Goal: Information Seeking & Learning: Learn about a topic

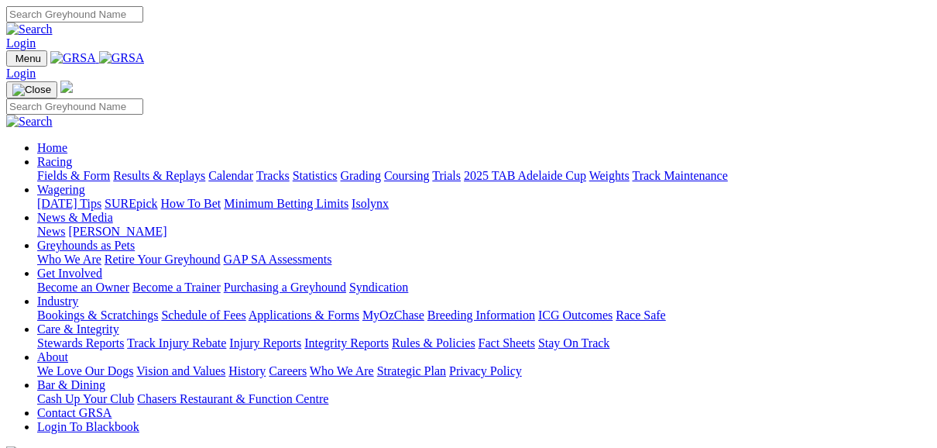
click at [81, 169] on link "Fields & Form" at bounding box center [73, 175] width 73 height 13
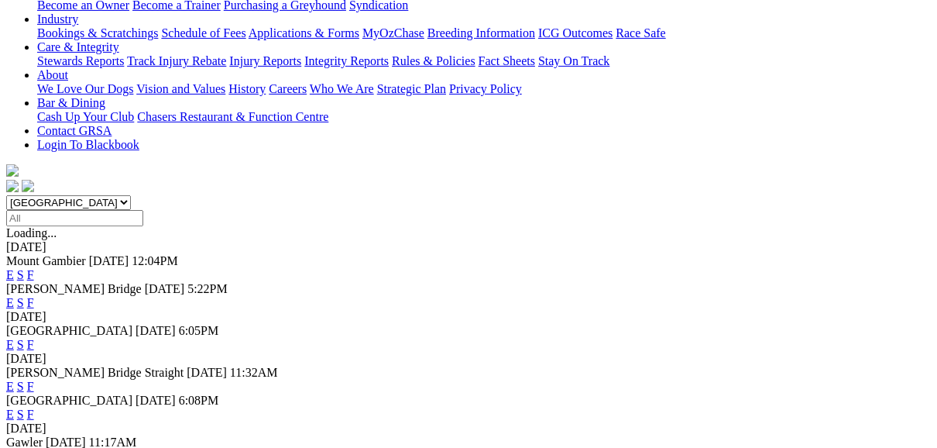
scroll to position [372, 0]
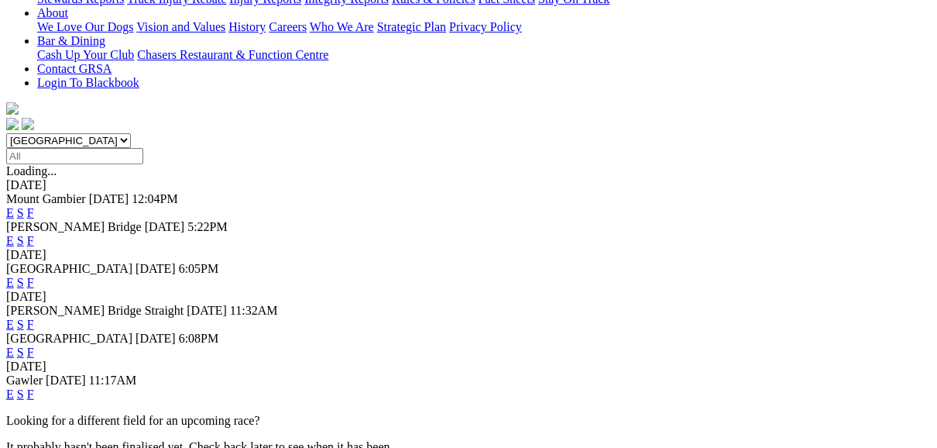
click at [34, 387] on link "F" at bounding box center [30, 393] width 7 height 13
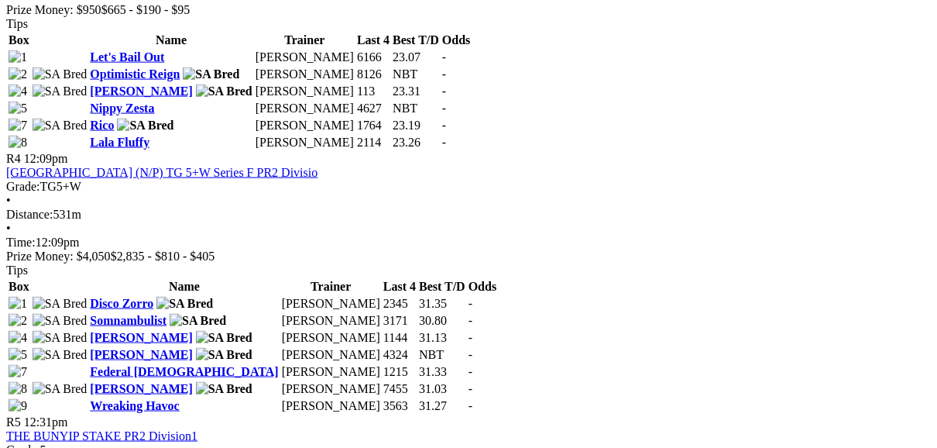
scroll to position [1301, 0]
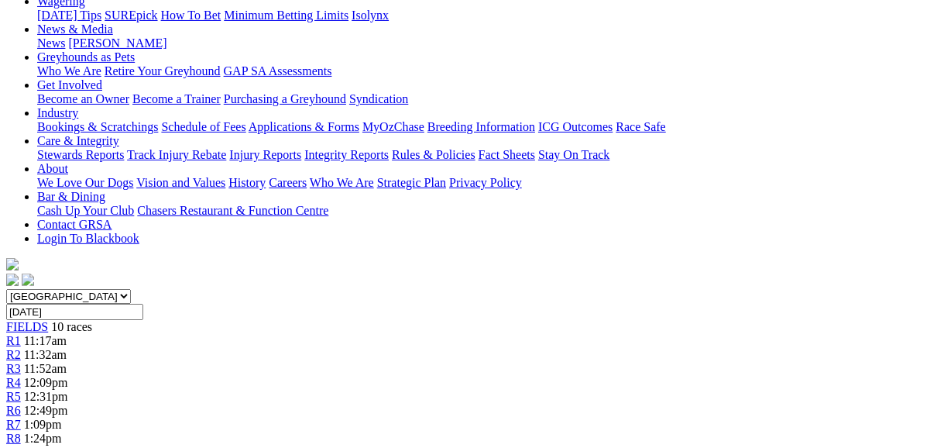
scroll to position [186, 0]
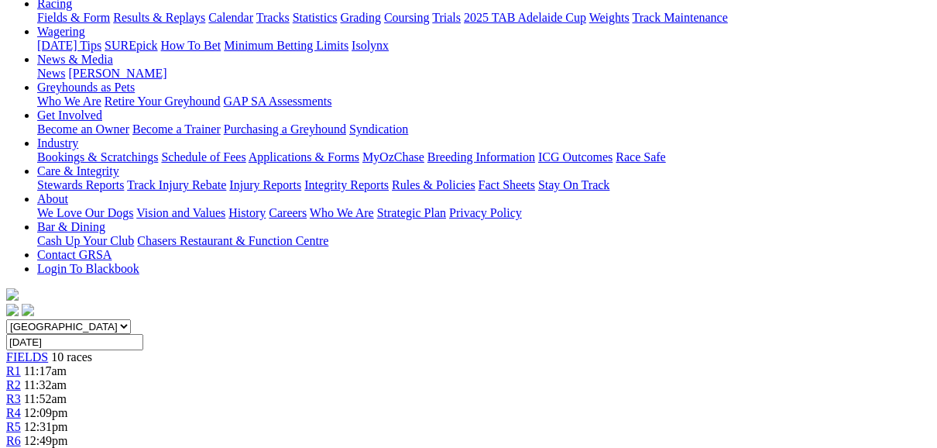
click at [48, 350] on span "FIELDS" at bounding box center [27, 356] width 42 height 13
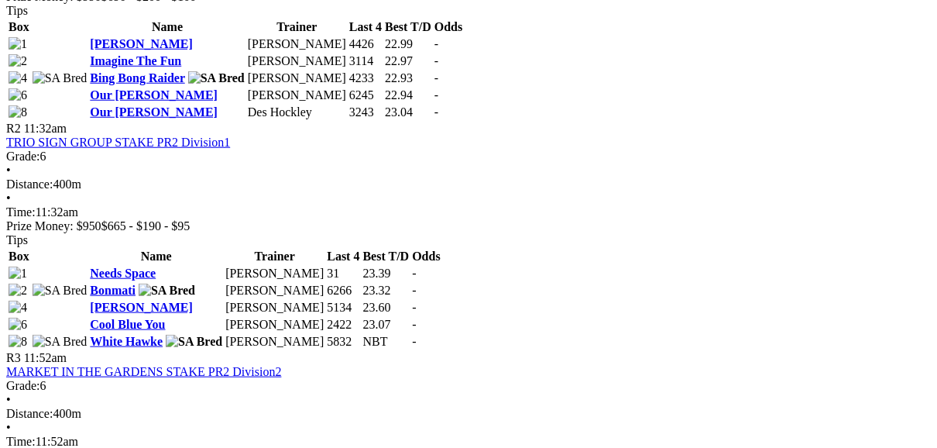
scroll to position [929, 0]
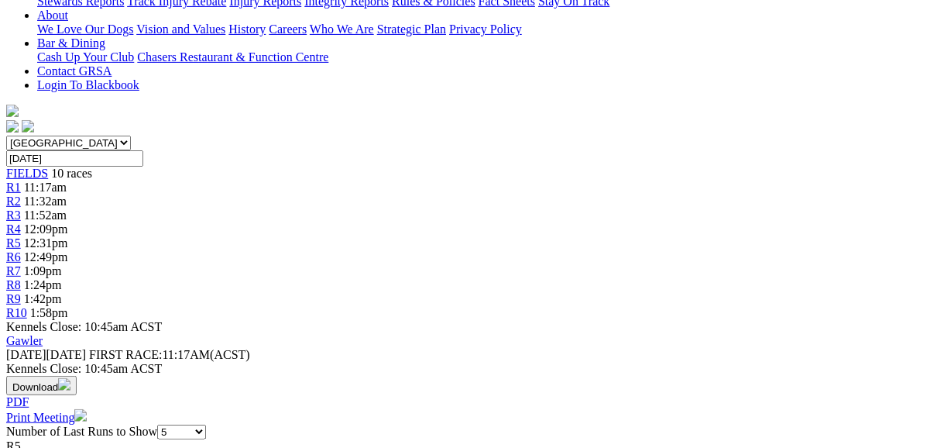
scroll to position [372, 0]
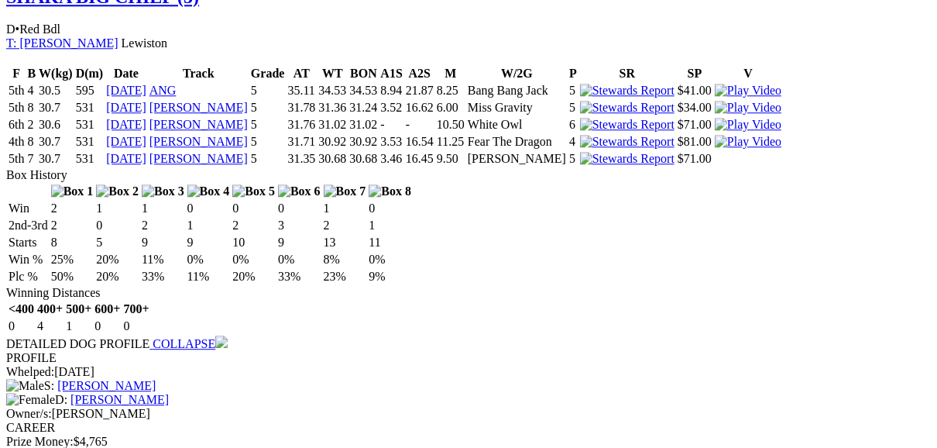
scroll to position [2787, 0]
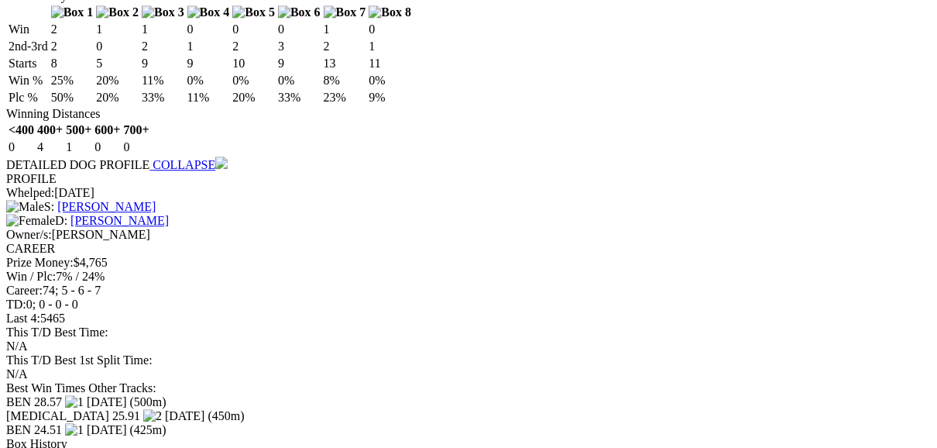
scroll to position [2911, 0]
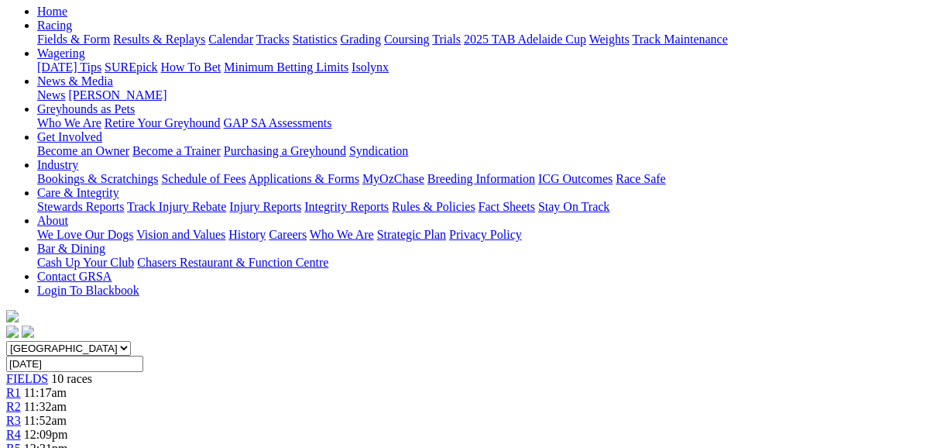
scroll to position [186, 0]
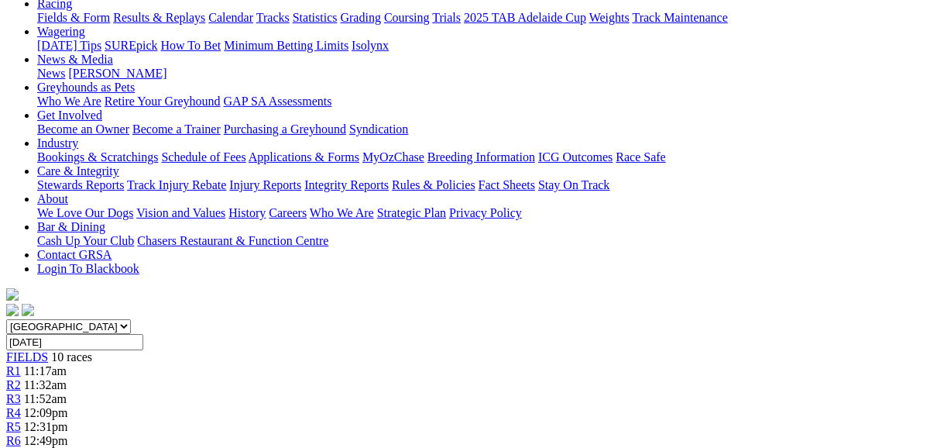
click at [48, 350] on span "FIELDS" at bounding box center [27, 356] width 42 height 13
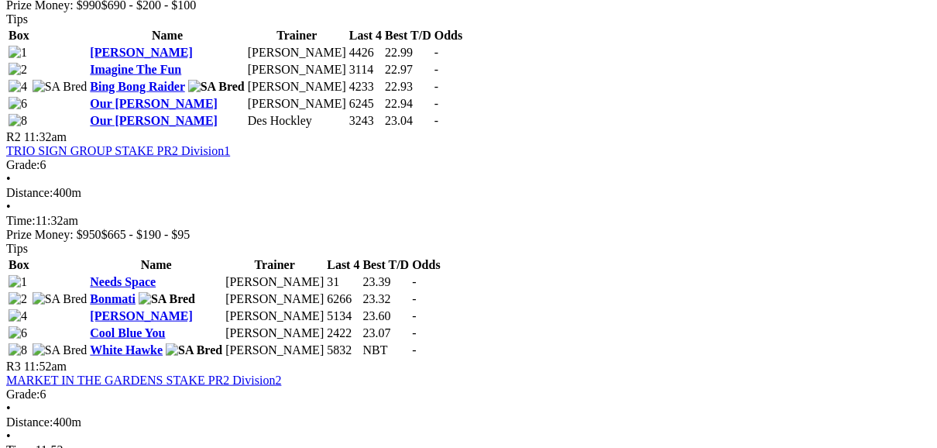
scroll to position [929, 0]
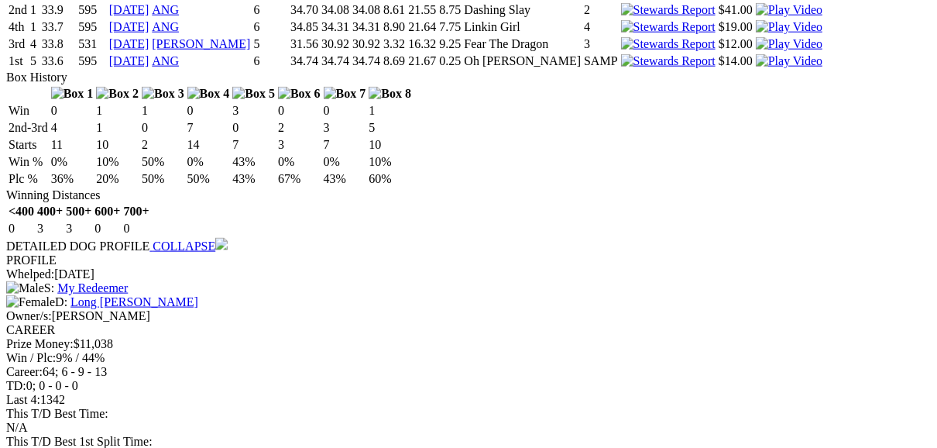
scroll to position [1301, 0]
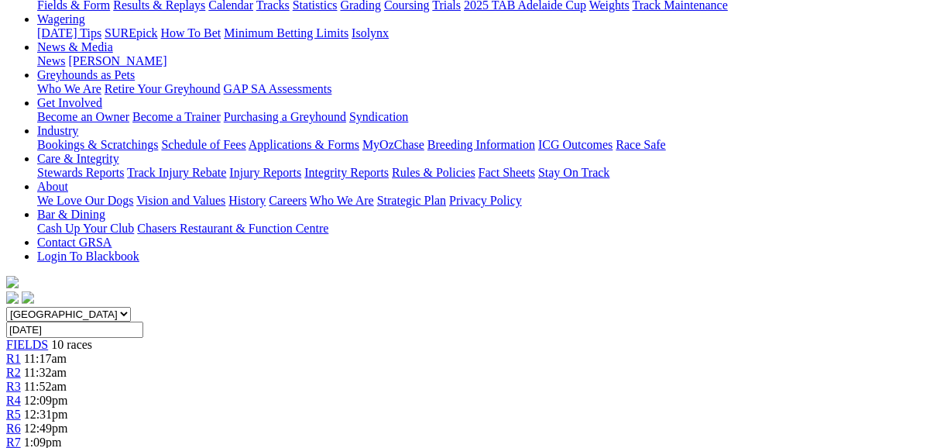
scroll to position [124, 0]
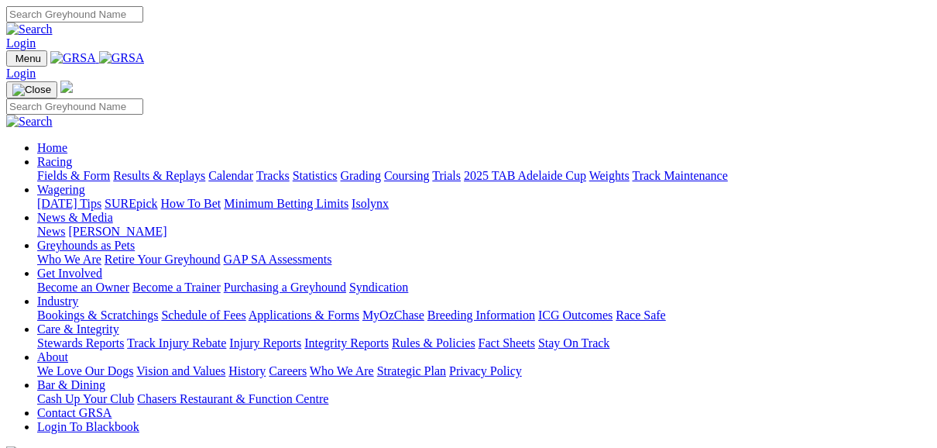
click at [82, 169] on link "Fields & Form" at bounding box center [73, 175] width 73 height 13
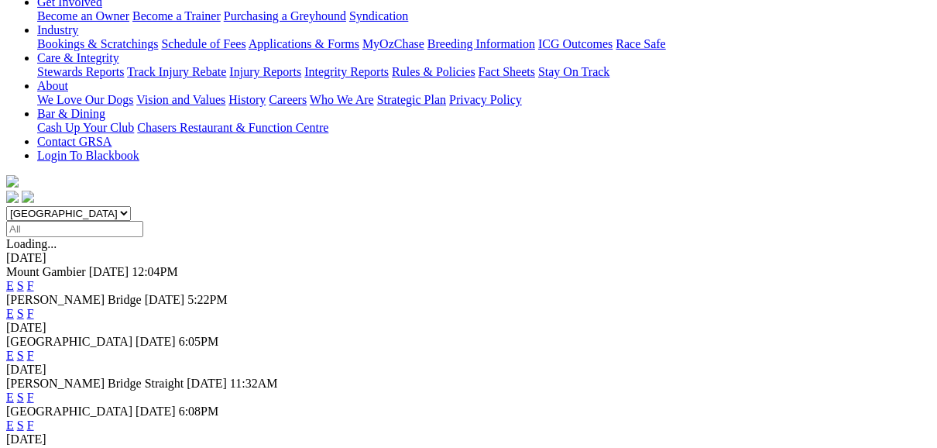
scroll to position [310, 0]
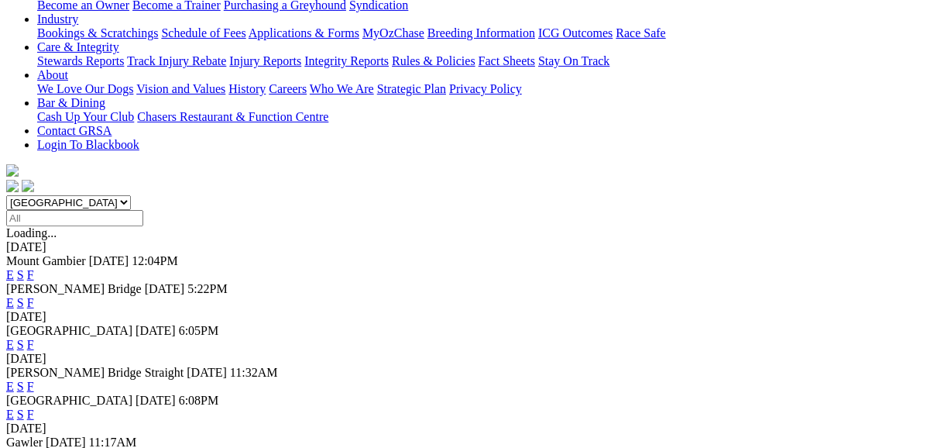
click at [34, 338] on link "F" at bounding box center [30, 344] width 7 height 13
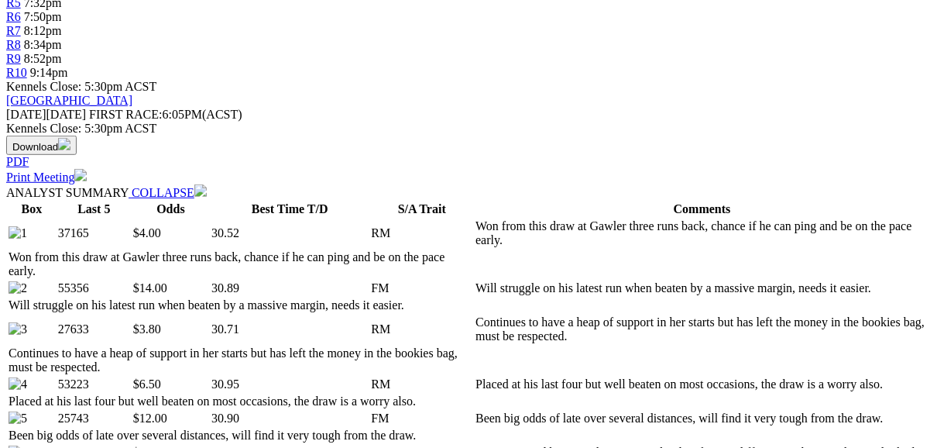
scroll to position [619, 0]
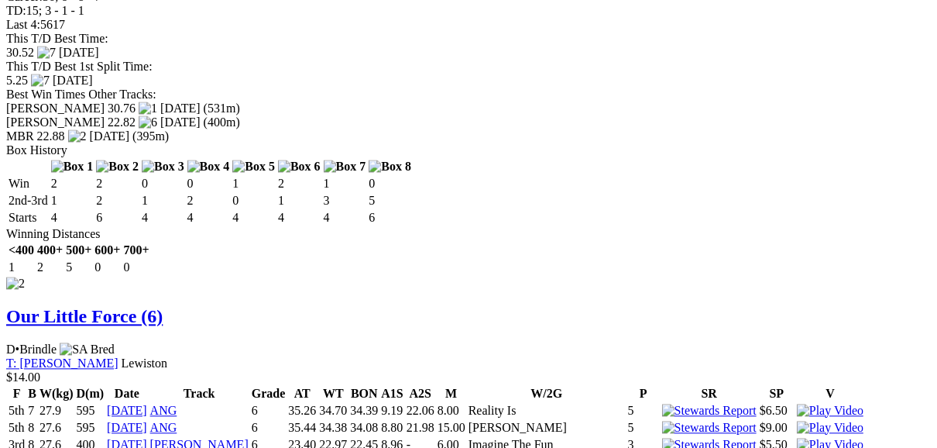
scroll to position [2106, 0]
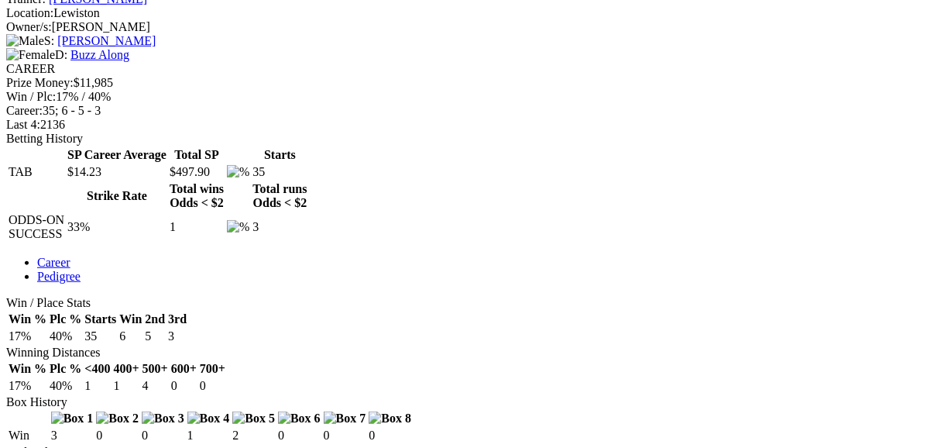
scroll to position [619, 0]
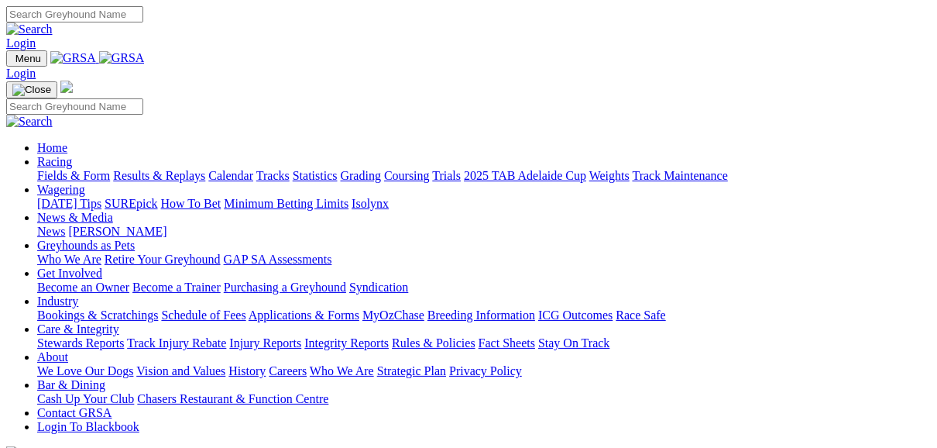
click at [90, 169] on link "Fields & Form" at bounding box center [73, 175] width 73 height 13
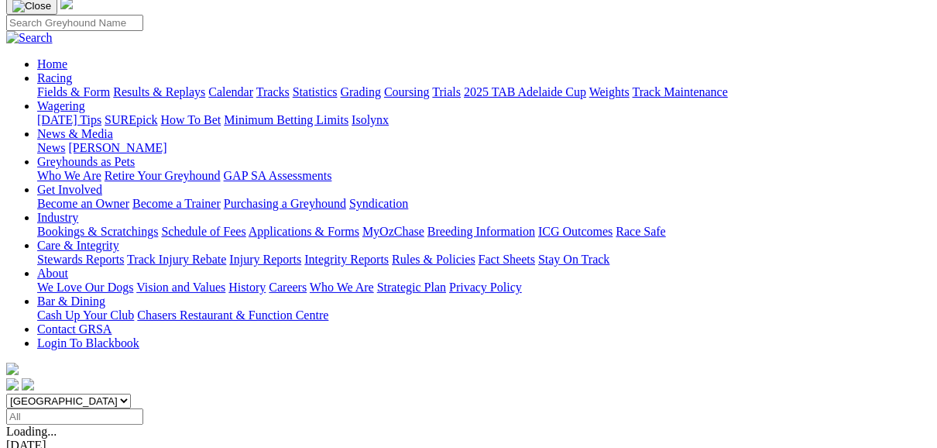
scroll to position [124, 0]
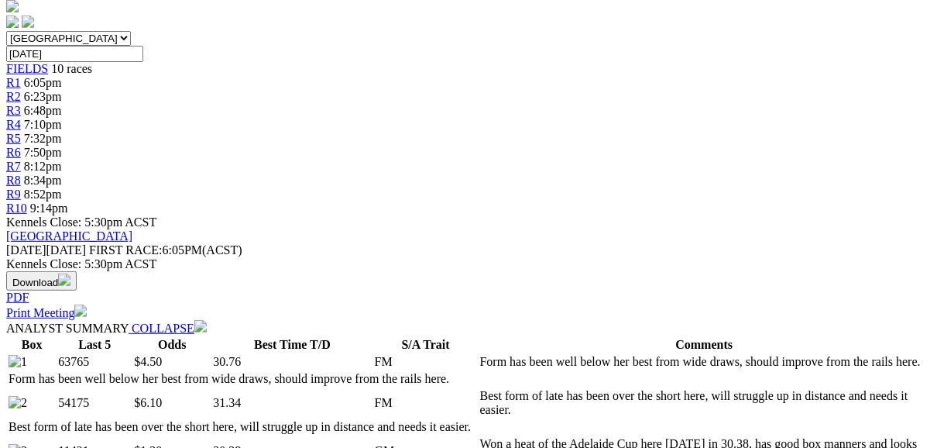
scroll to position [496, 0]
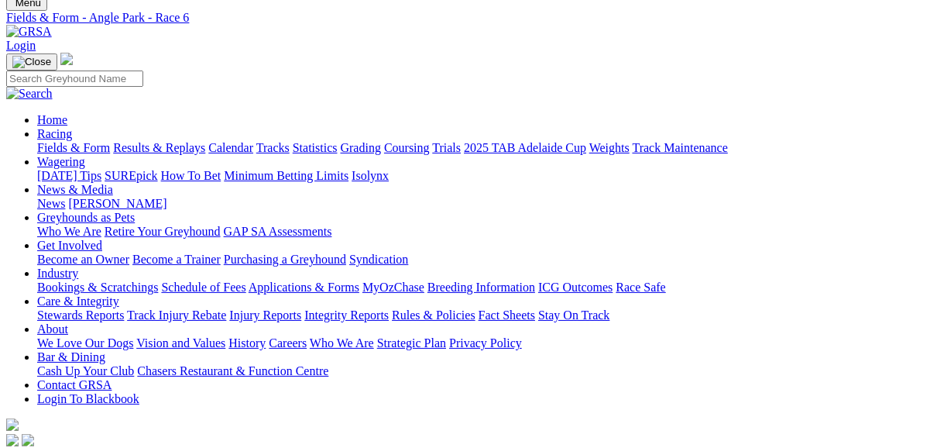
scroll to position [0, 0]
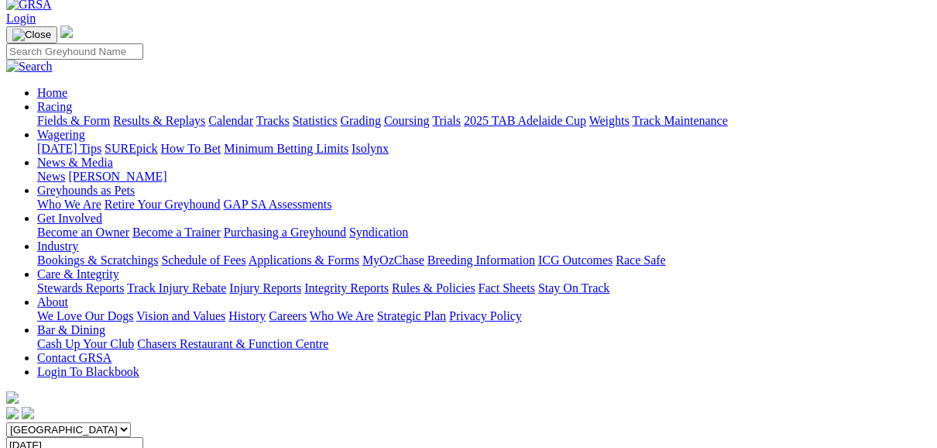
scroll to position [62, 0]
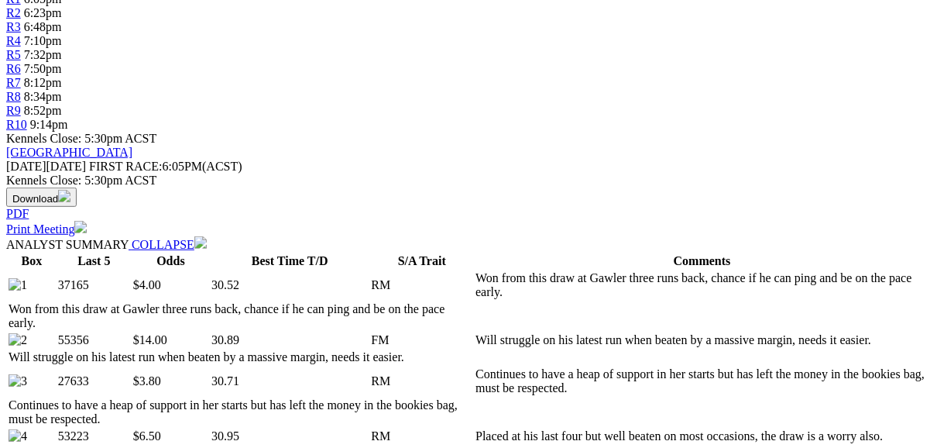
scroll to position [619, 0]
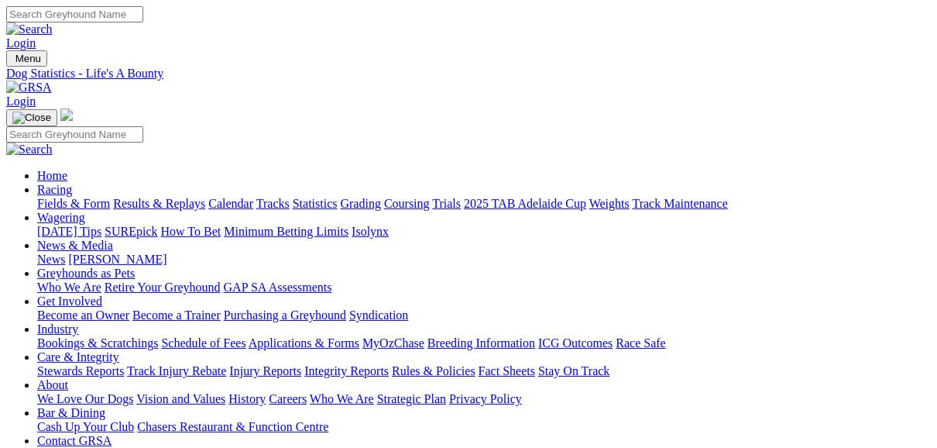
click at [52, 197] on link "Fields & Form" at bounding box center [73, 203] width 73 height 13
click at [81, 197] on link "Fields & Form" at bounding box center [73, 203] width 73 height 13
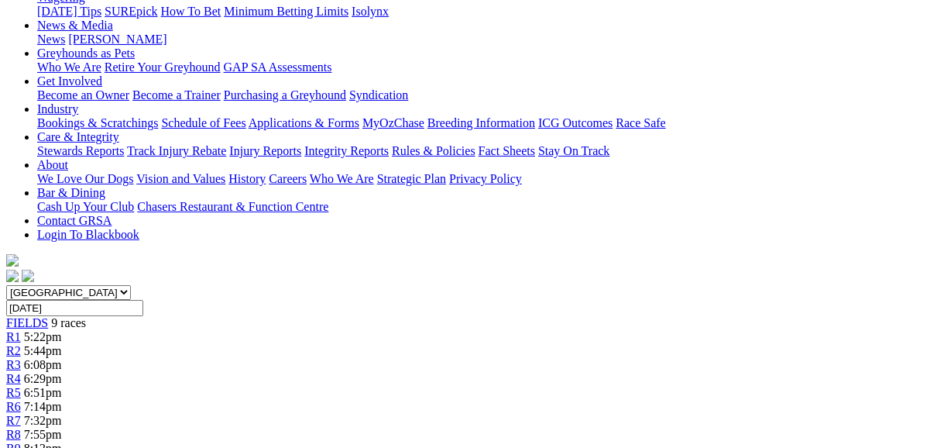
scroll to position [186, 0]
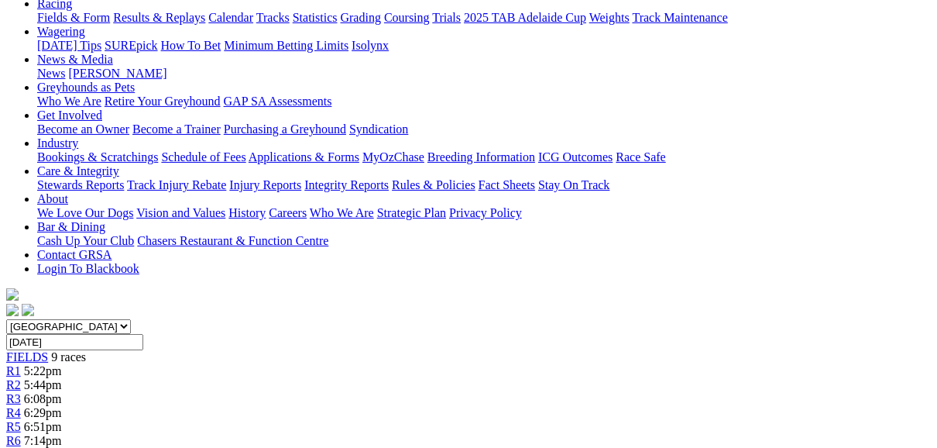
click at [21, 420] on span "R5" at bounding box center [13, 426] width 15 height 13
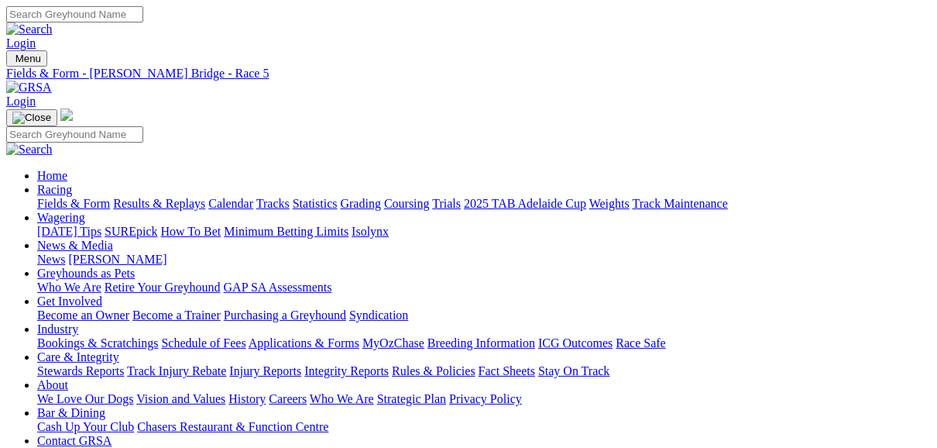
scroll to position [62, 0]
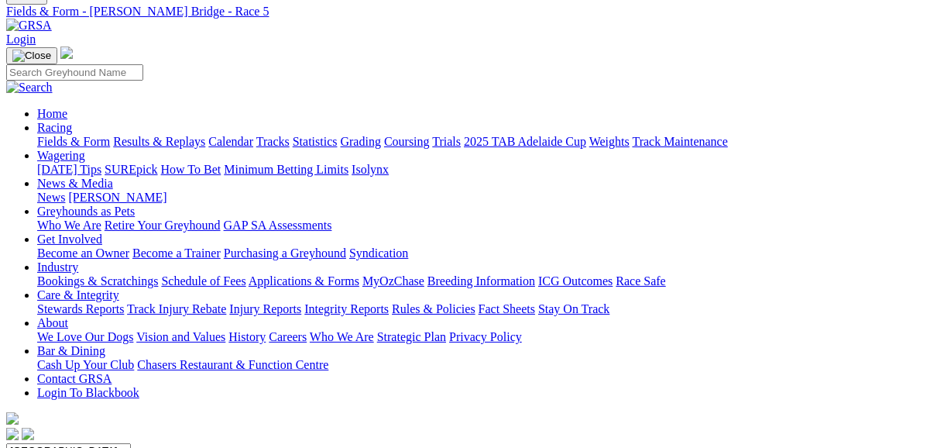
click at [74, 135] on link "Fields & Form" at bounding box center [73, 141] width 73 height 13
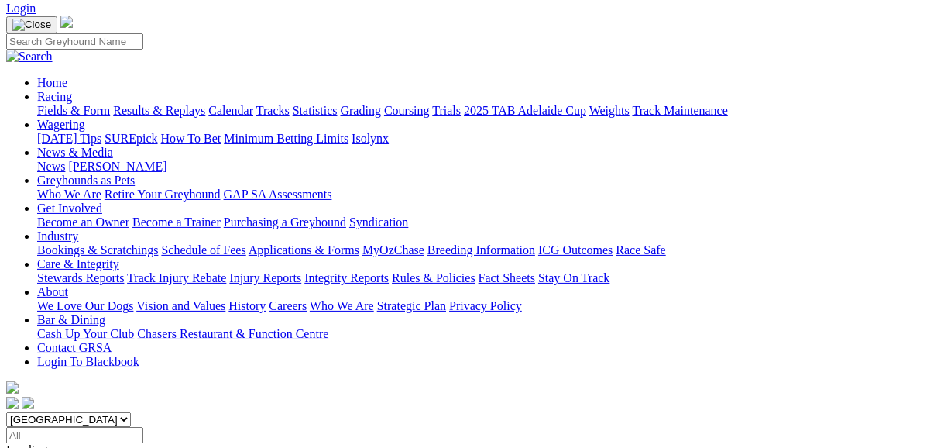
scroll to position [124, 0]
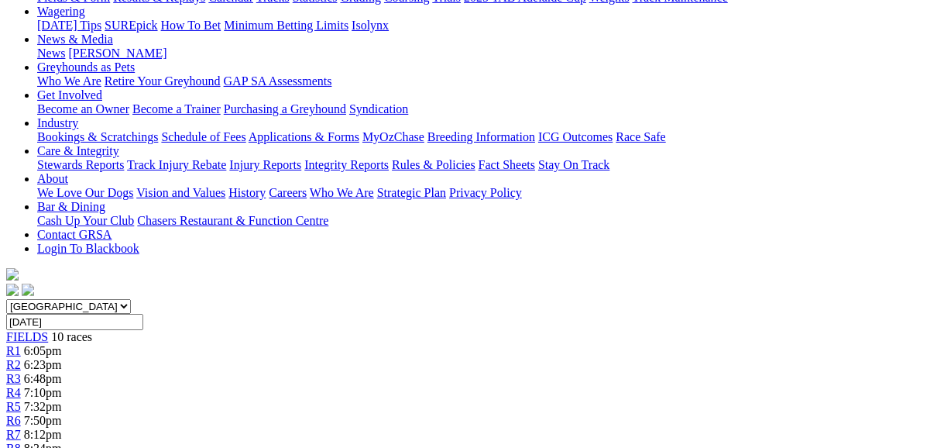
scroll to position [186, 0]
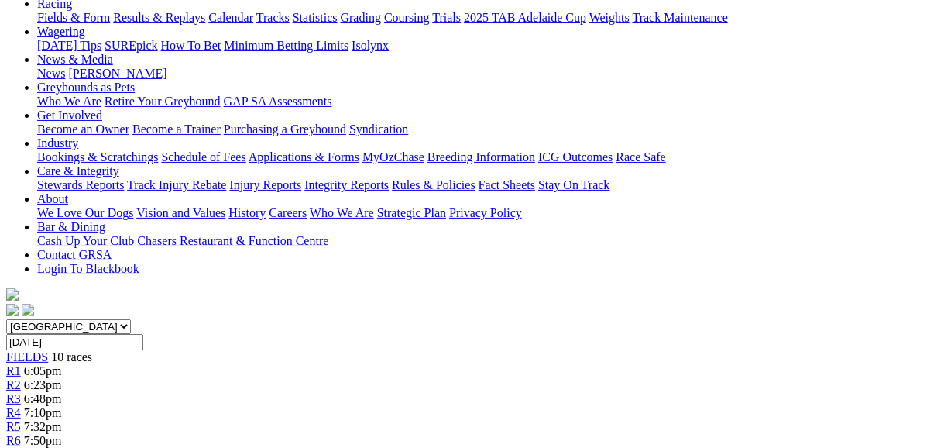
click at [21, 420] on span "R5" at bounding box center [13, 426] width 15 height 13
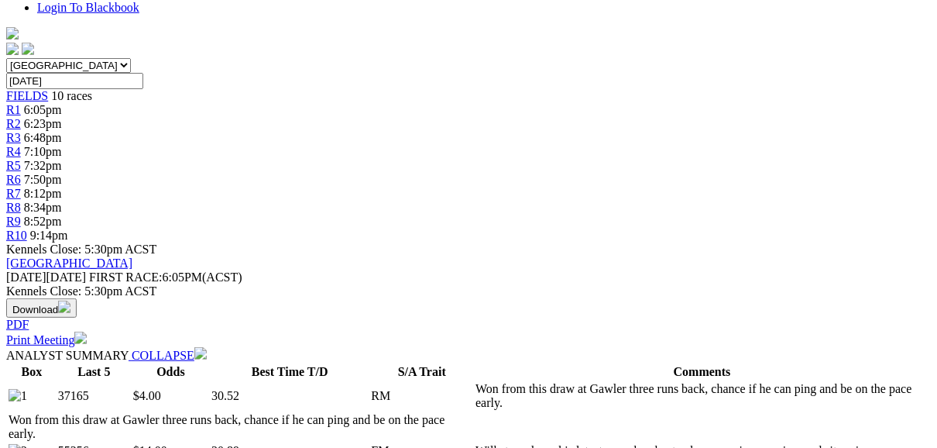
scroll to position [496, 0]
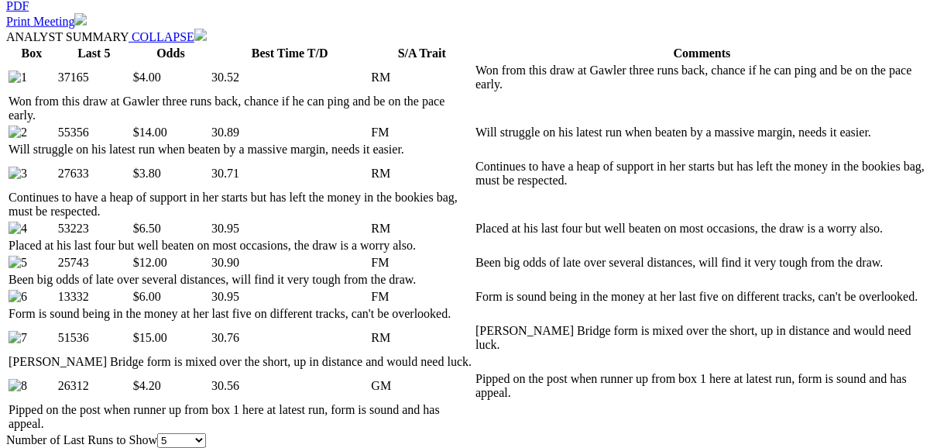
scroll to position [743, 0]
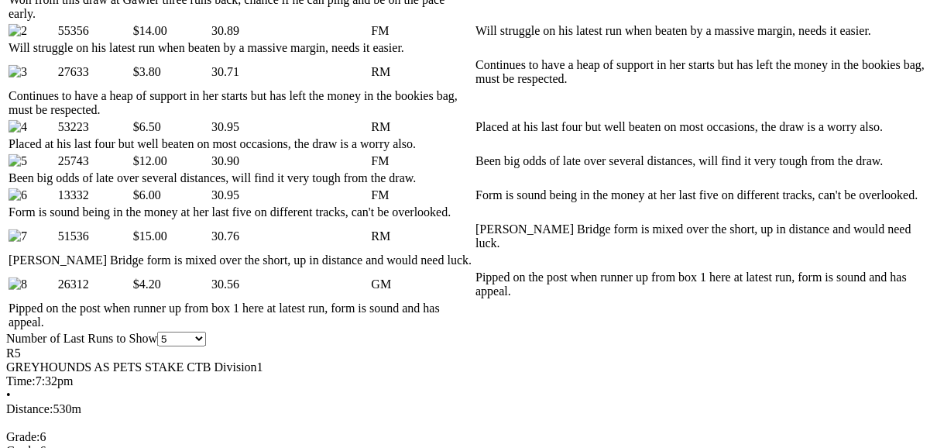
scroll to position [867, 0]
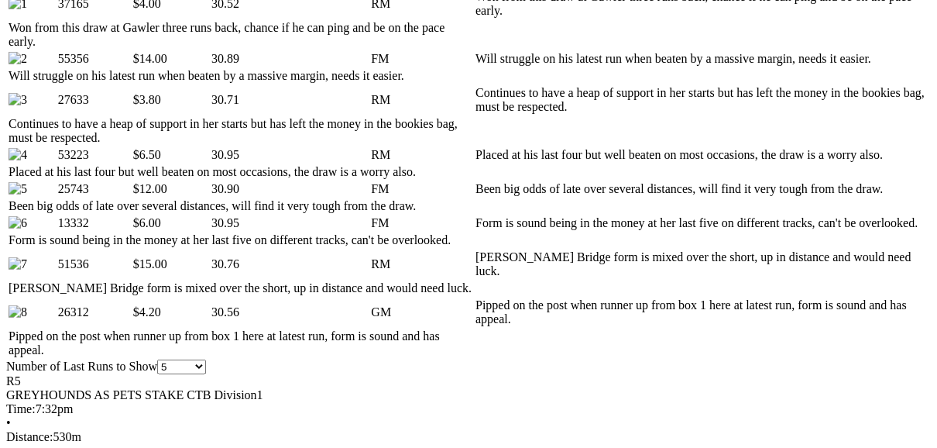
scroll to position [805, 0]
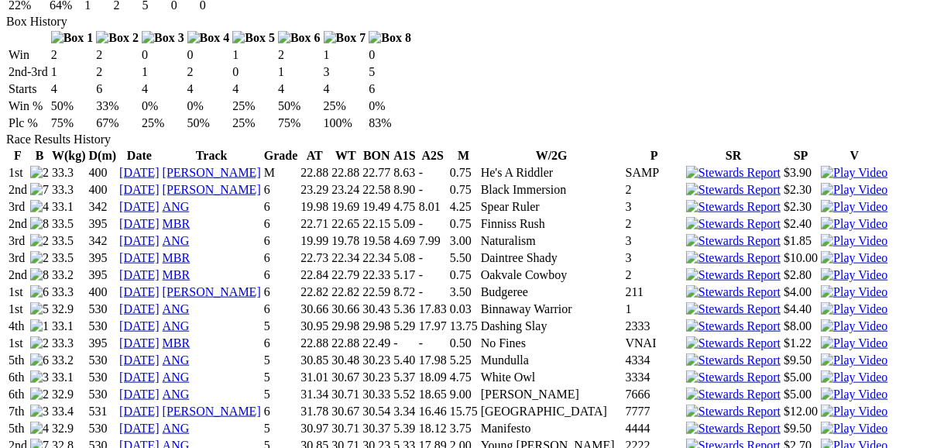
scroll to position [1053, 0]
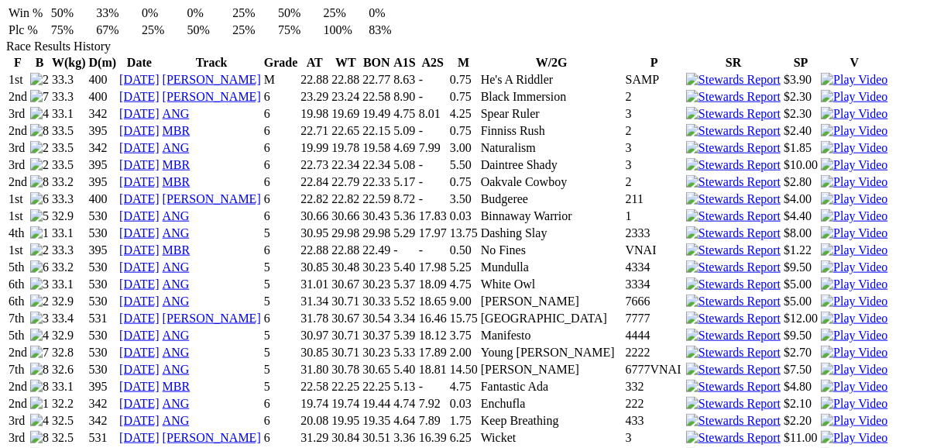
scroll to position [1115, 0]
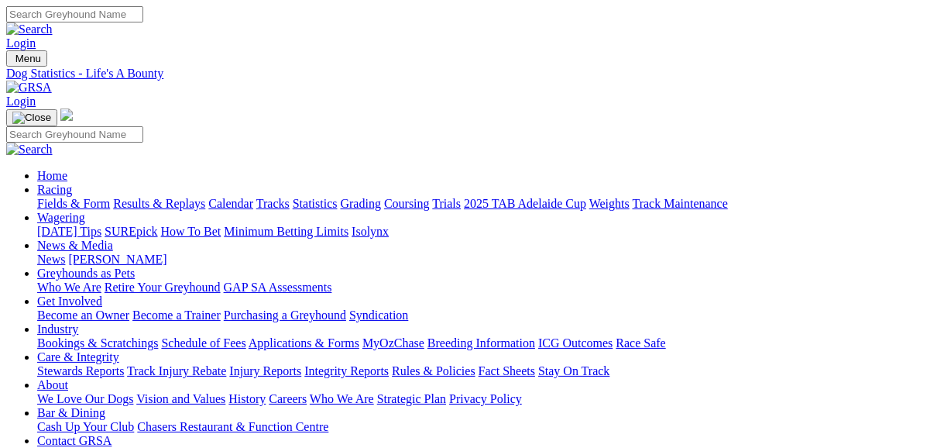
scroll to position [0, 0]
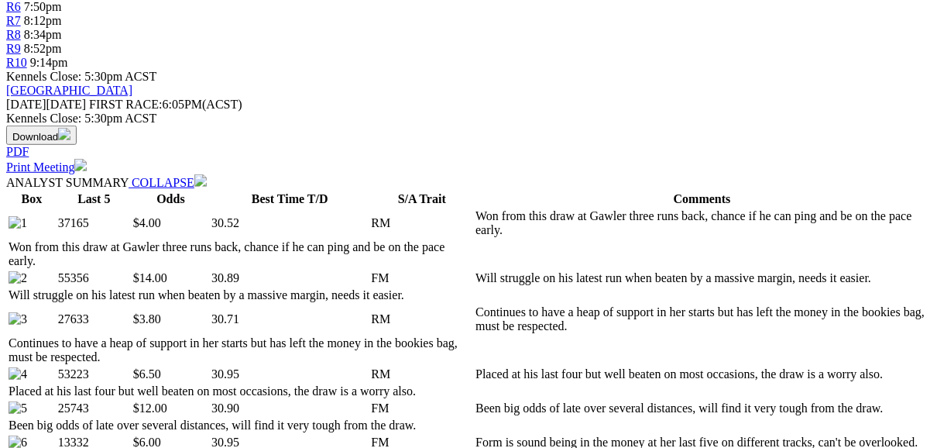
scroll to position [743, 0]
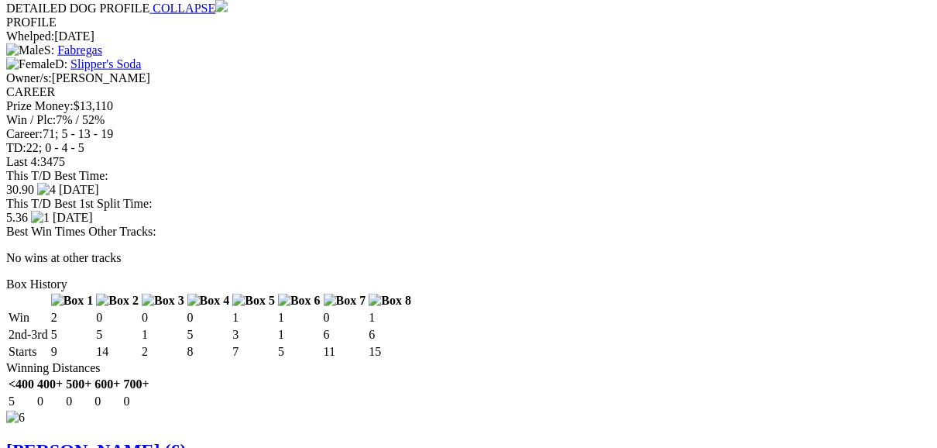
scroll to position [5141, 0]
